Goal: Entertainment & Leisure: Browse casually

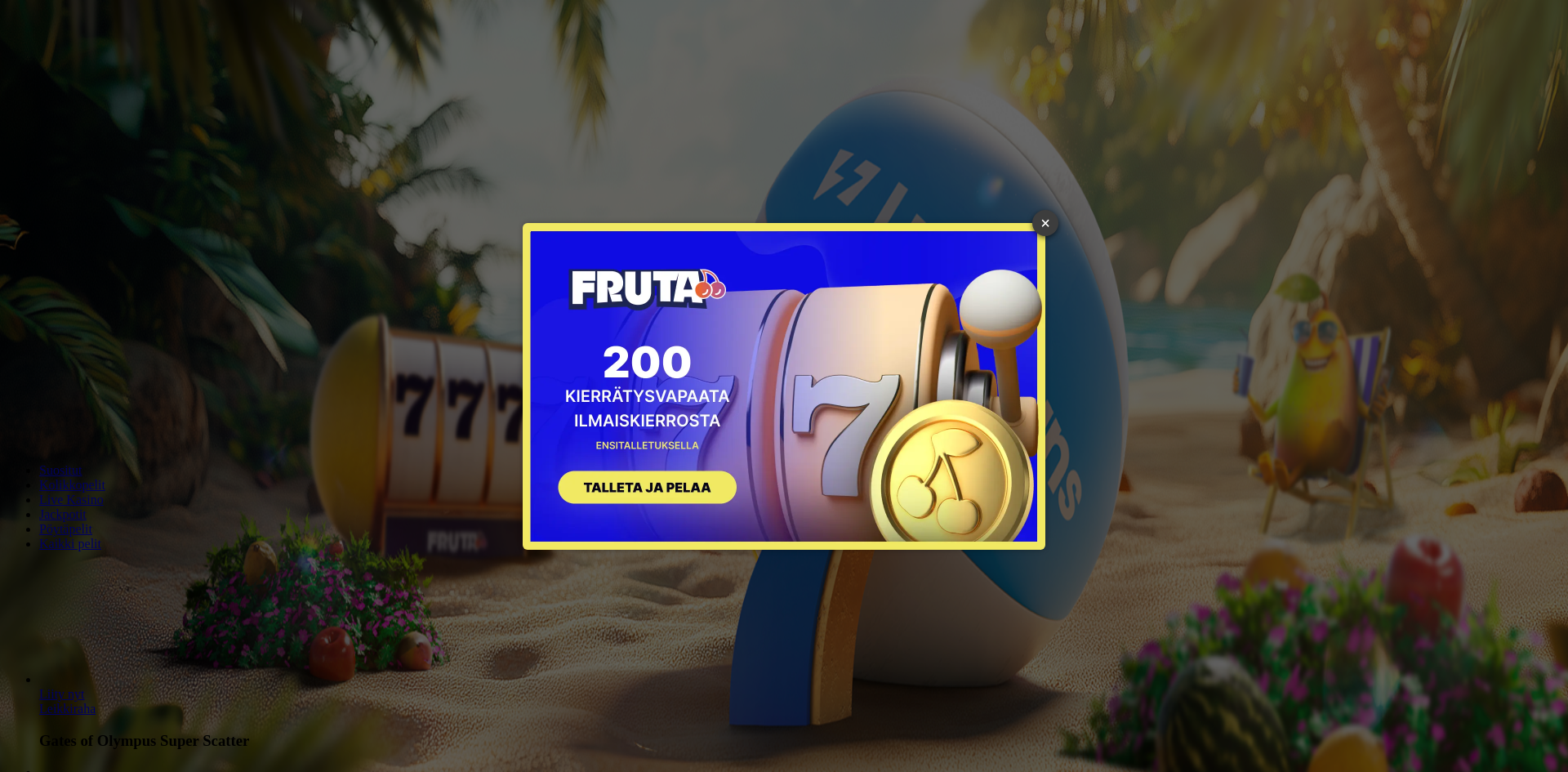
click at [1052, 223] on link "×" at bounding box center [1046, 223] width 27 height 27
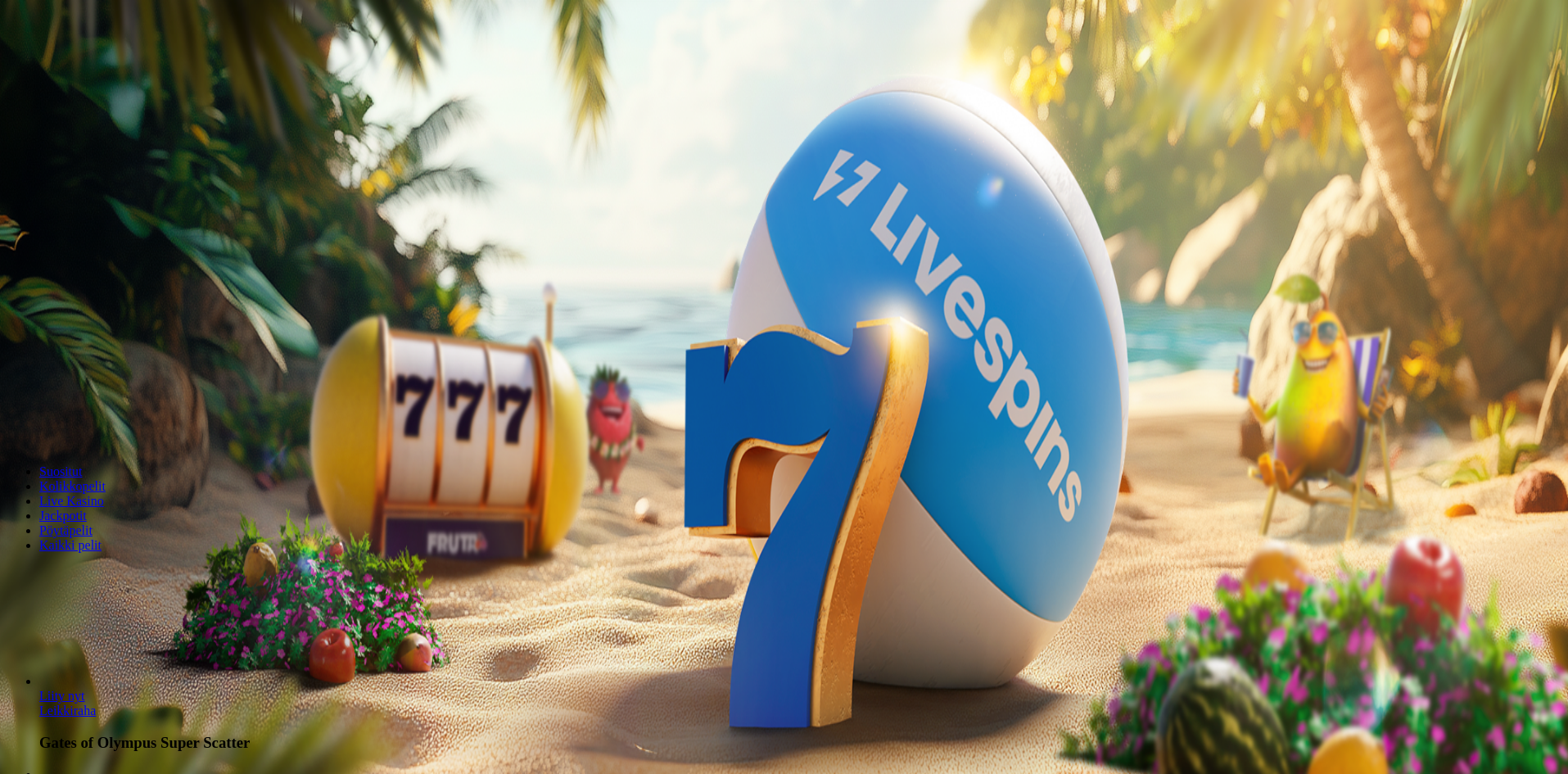
click at [134, 68] on button "Kirjaudu" at bounding box center [113, 59] width 53 height 17
click at [94, 65] on span "Kirjaudu" at bounding box center [113, 59] width 40 height 12
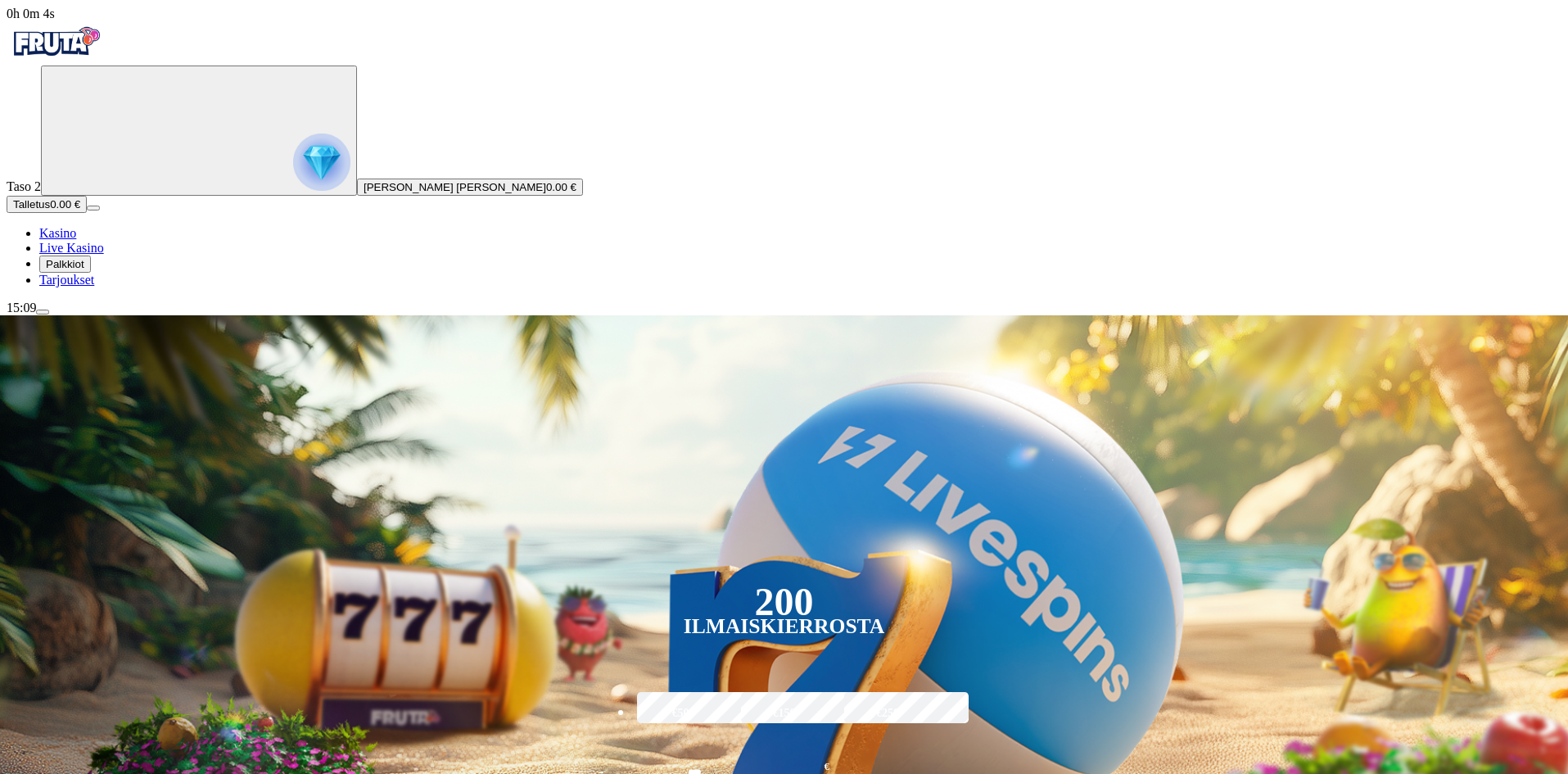
click at [91, 273] on button "Palkkiot" at bounding box center [65, 265] width 52 height 17
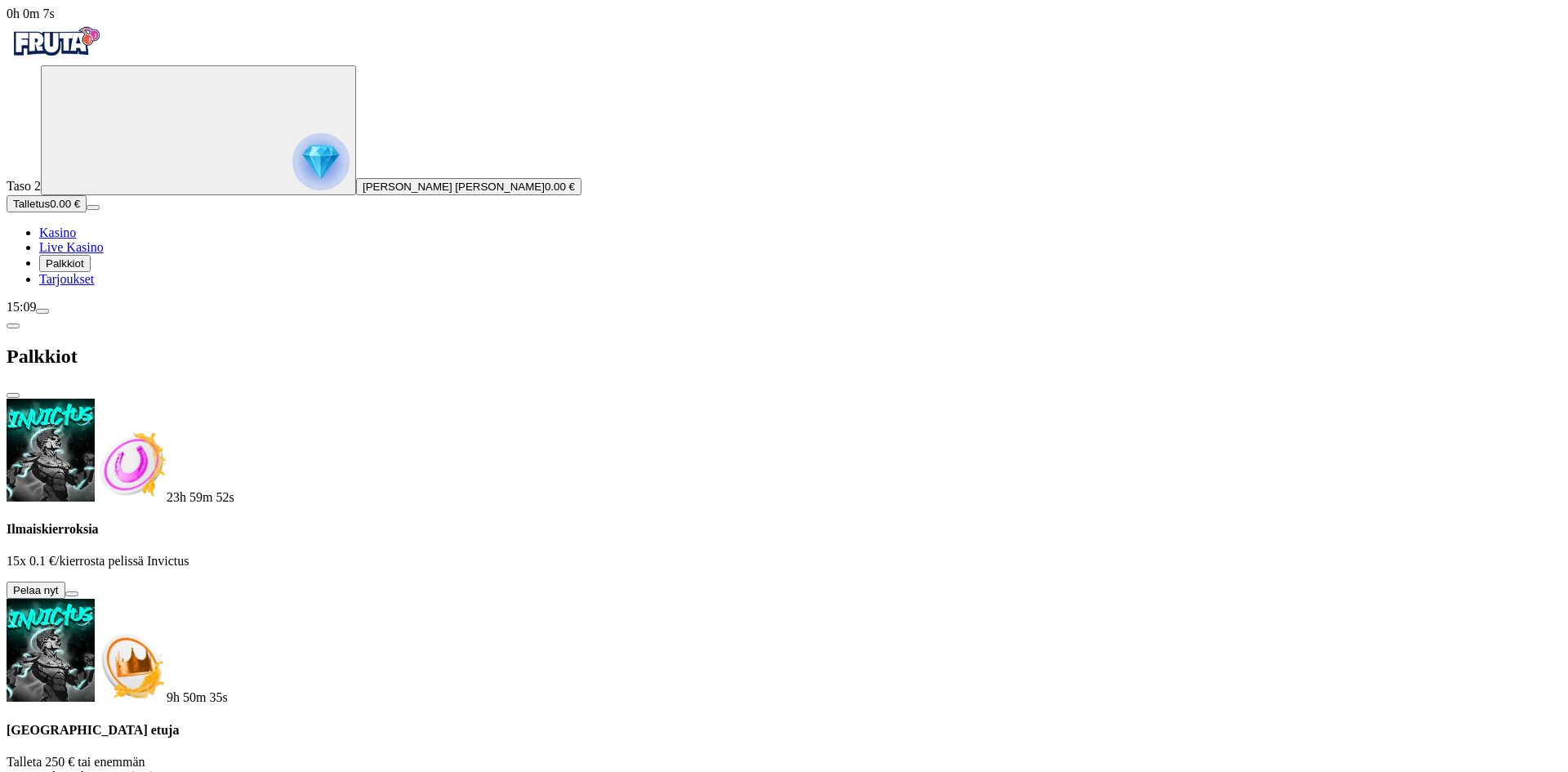
click at [79, 592] on button at bounding box center [71, 595] width 13 height 5
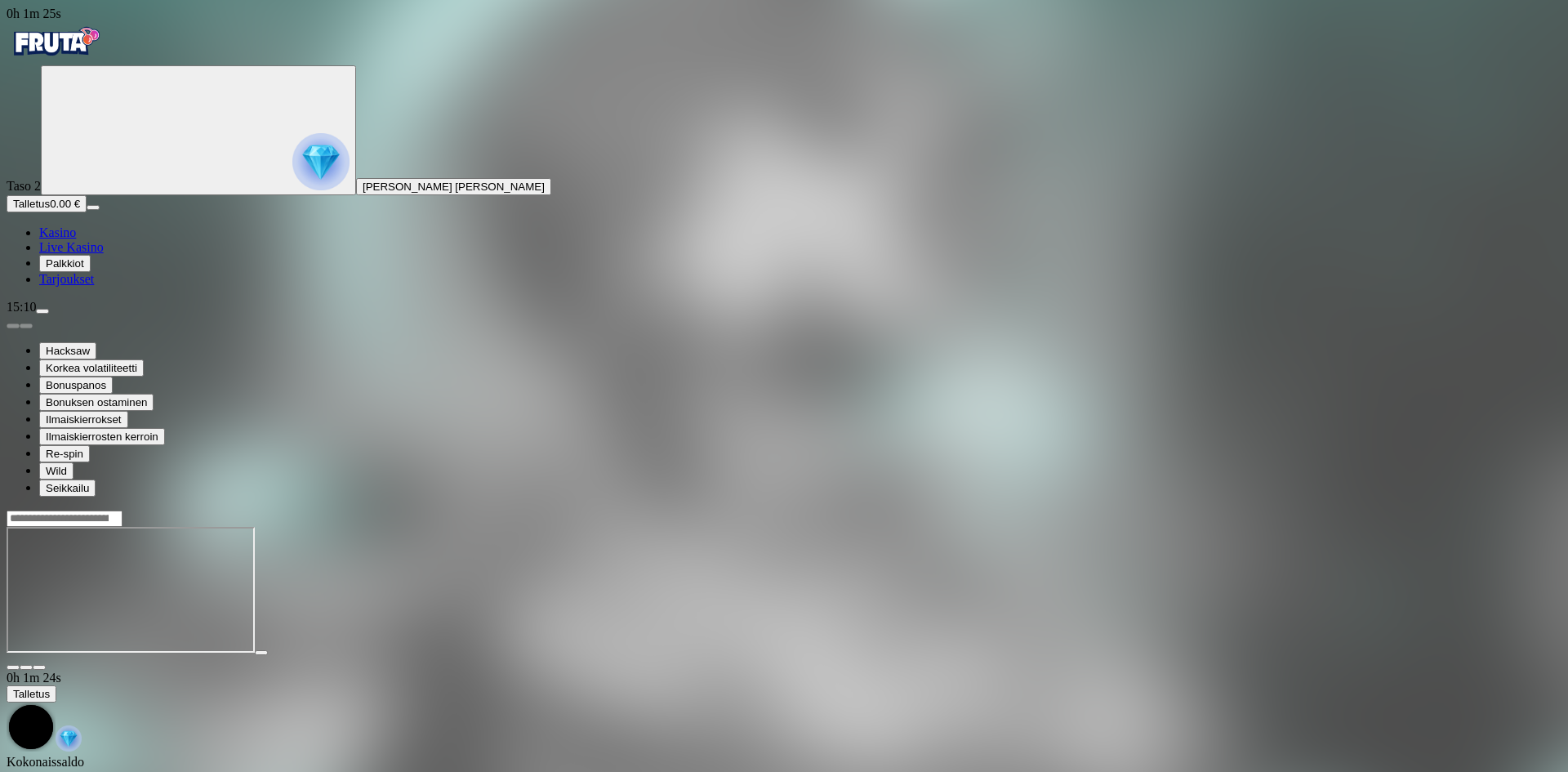
click at [54, 239] on link "Kasino" at bounding box center [57, 232] width 37 height 14
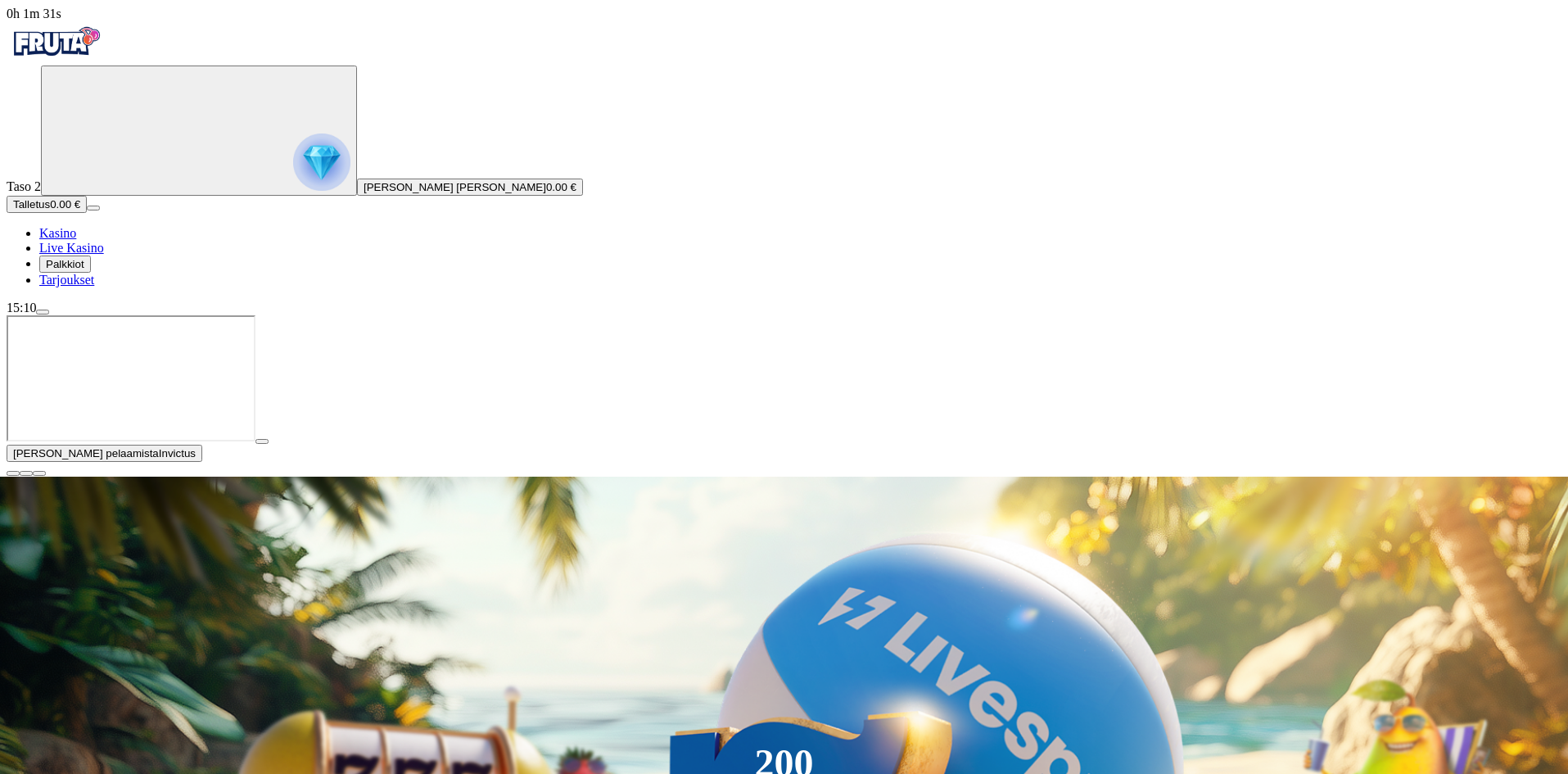
click at [13, 473] on span "close icon" at bounding box center [13, 473] width 0 height 0
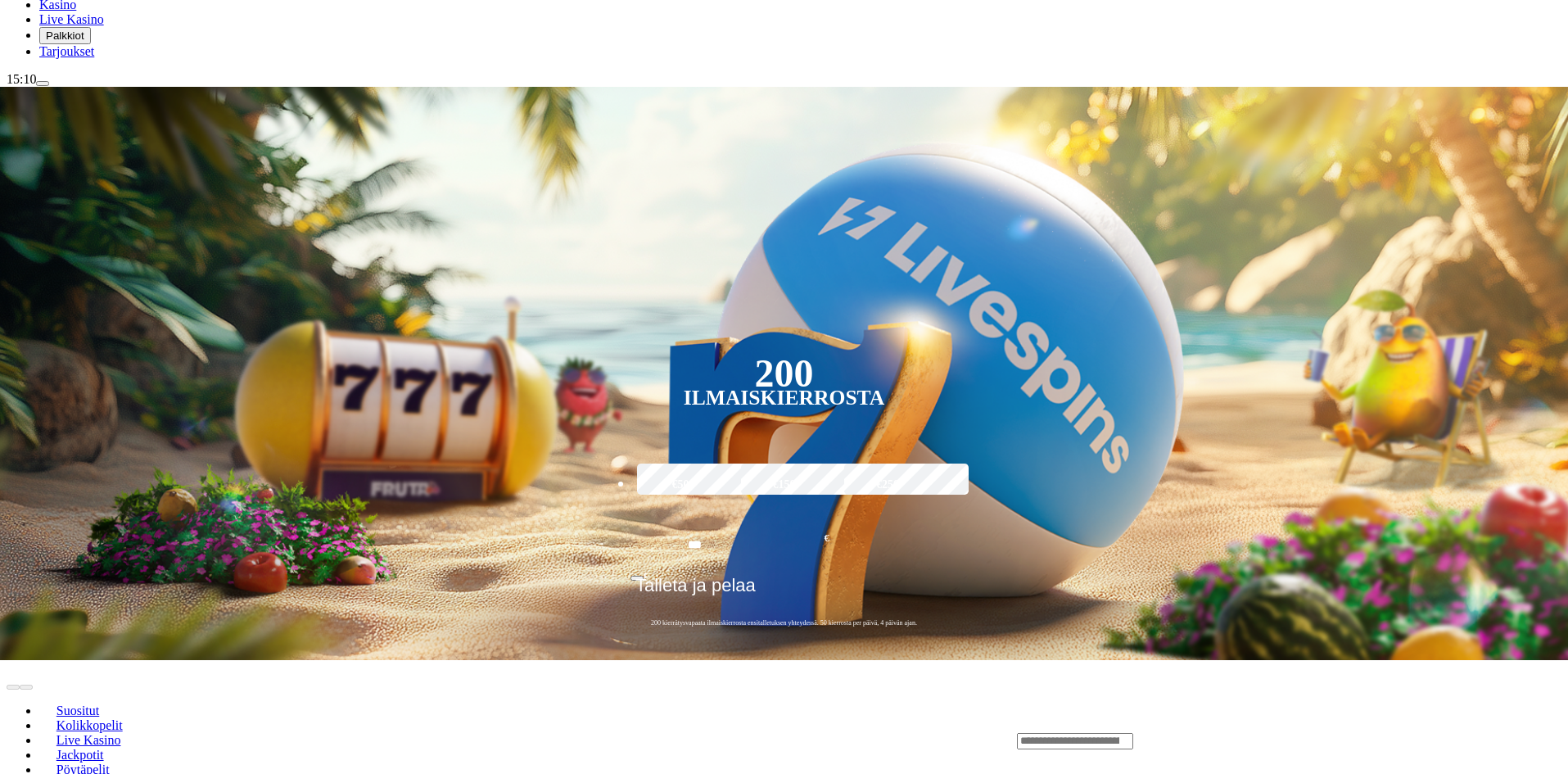
scroll to position [328, 0]
